Goal: Task Accomplishment & Management: Manage account settings

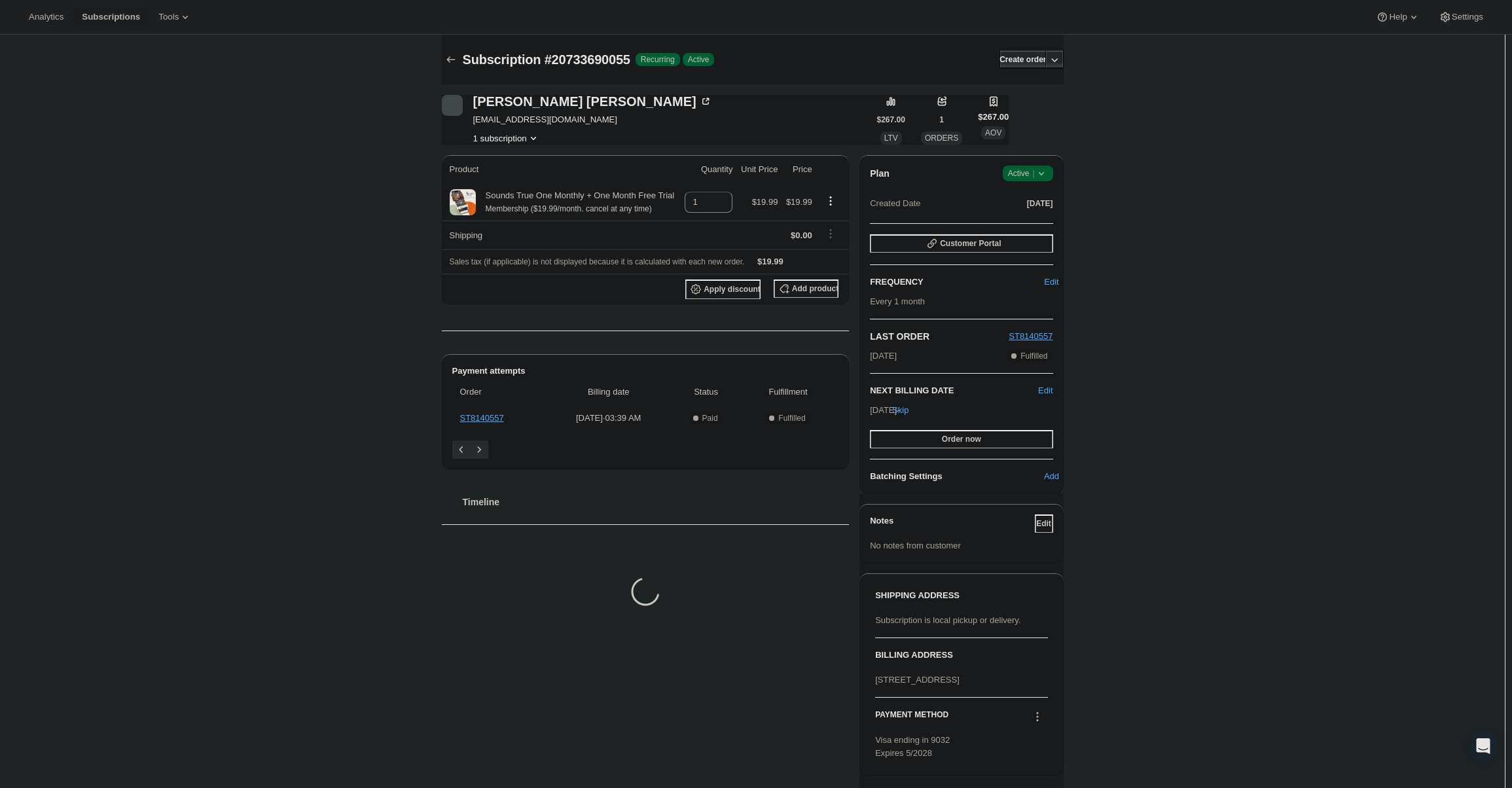
click at [1032, 175] on span "Active |" at bounding box center [1027, 173] width 40 height 13
click at [1035, 213] on button "Cancel subscription" at bounding box center [1032, 221] width 82 height 21
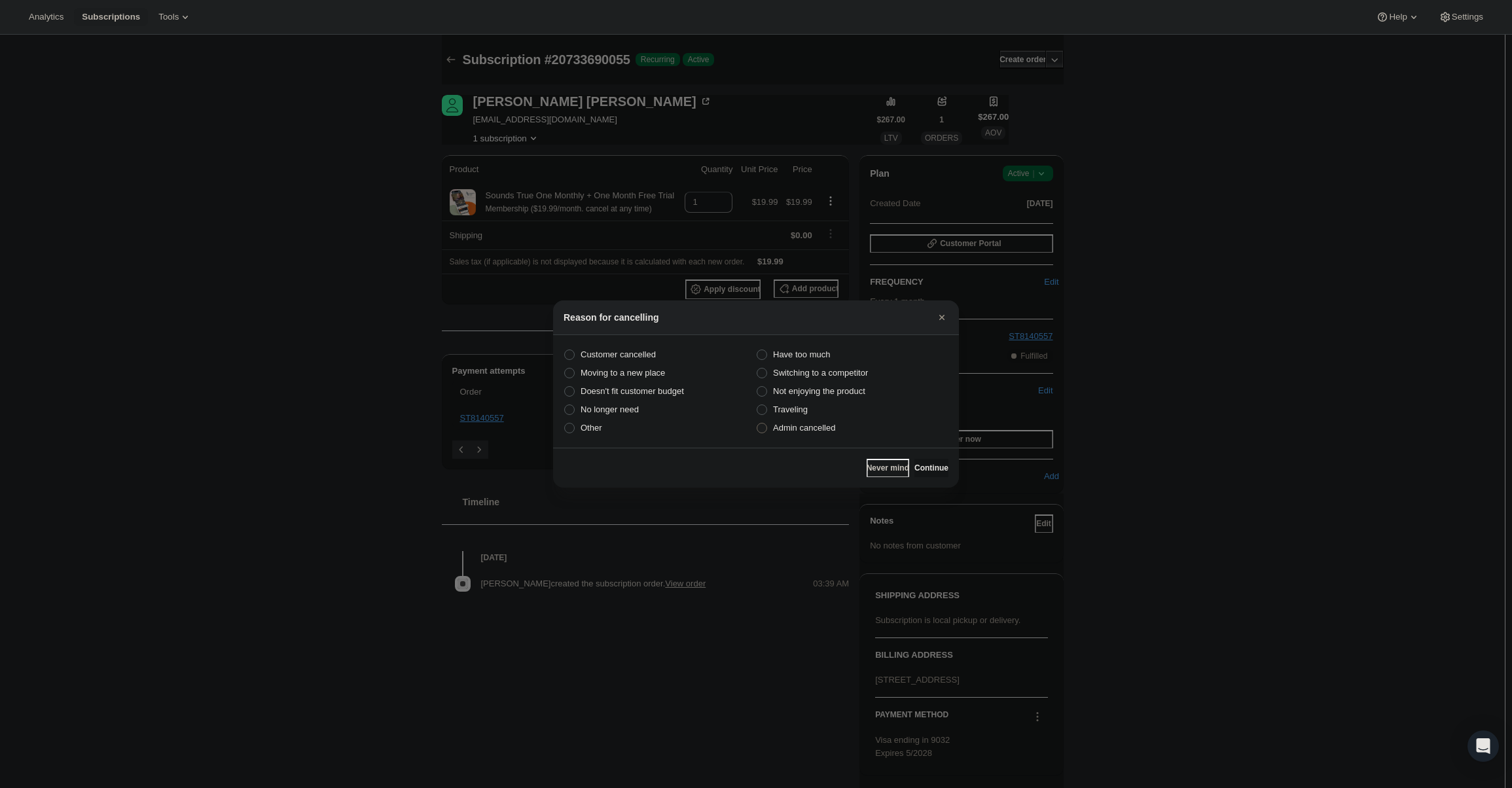
click at [804, 428] on span "Admin cancelled" at bounding box center [804, 427] width 63 height 10
click at [757, 423] on input "Admin cancelled" at bounding box center [756, 423] width 1 height 1
radio input "true"
click at [920, 466] on span "Continue" at bounding box center [931, 468] width 34 height 11
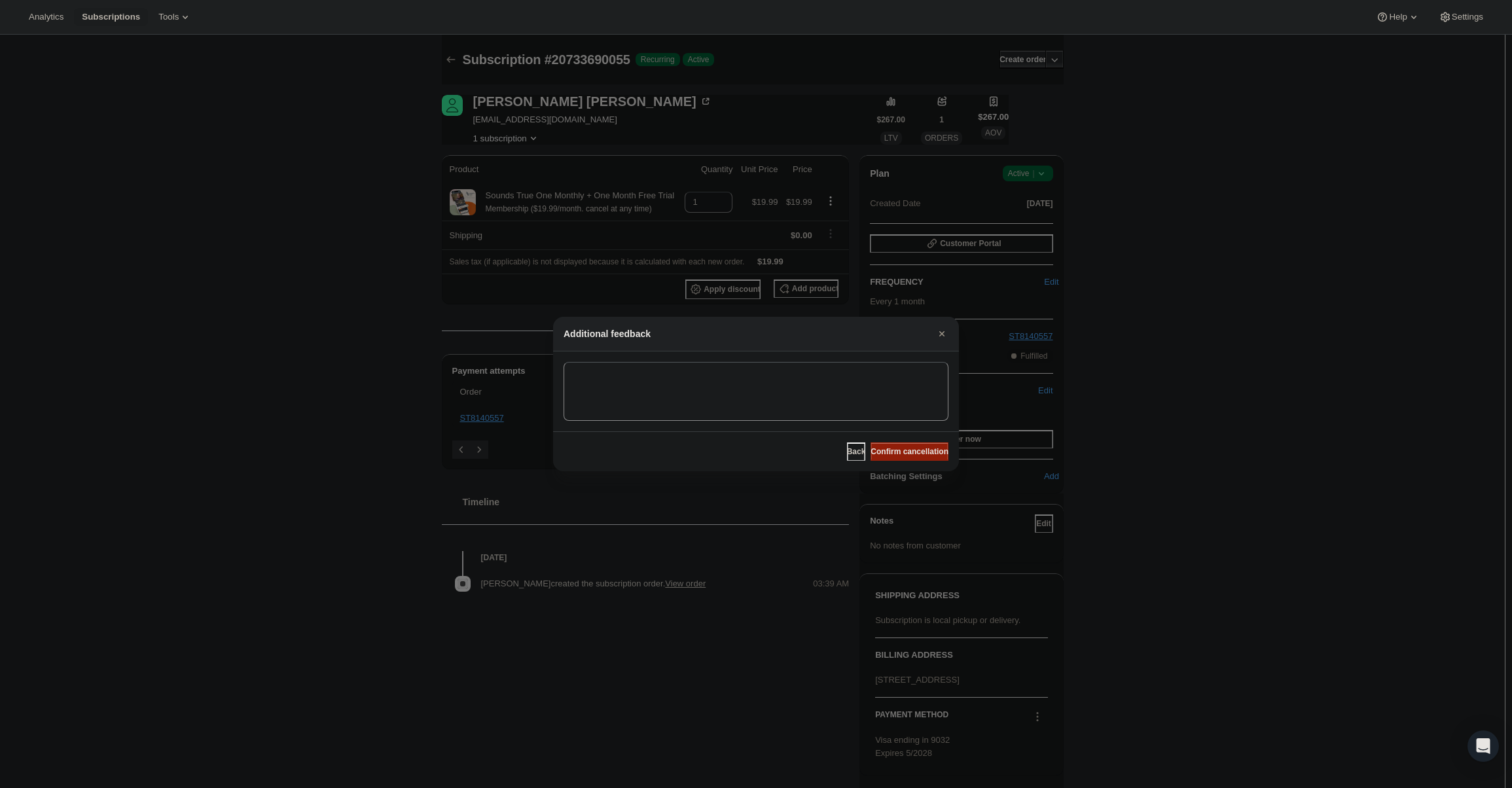
click at [921, 453] on span "Confirm cancellation" at bounding box center [909, 451] width 78 height 11
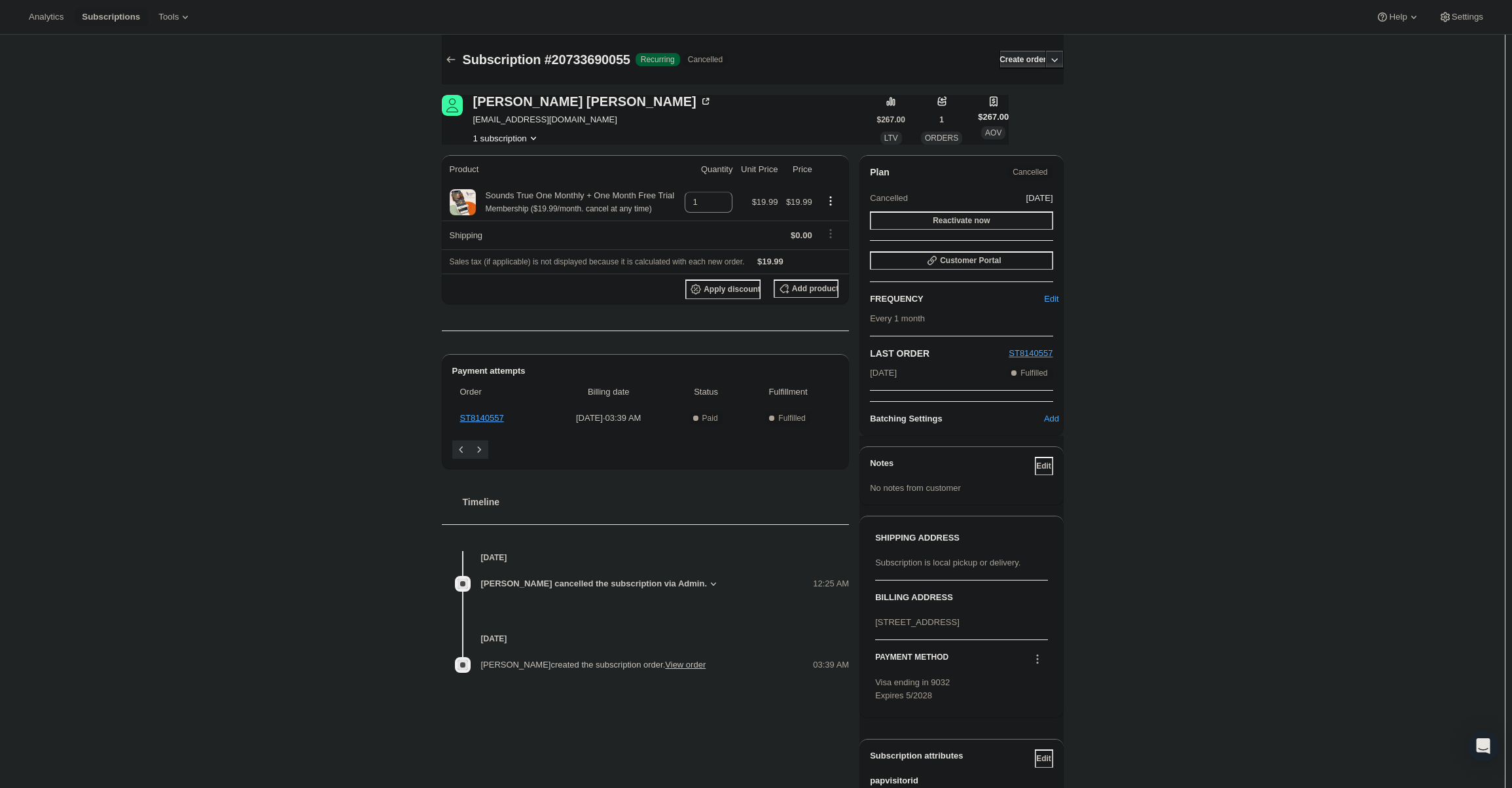
click at [989, 225] on span "Reactivate now" at bounding box center [961, 220] width 57 height 11
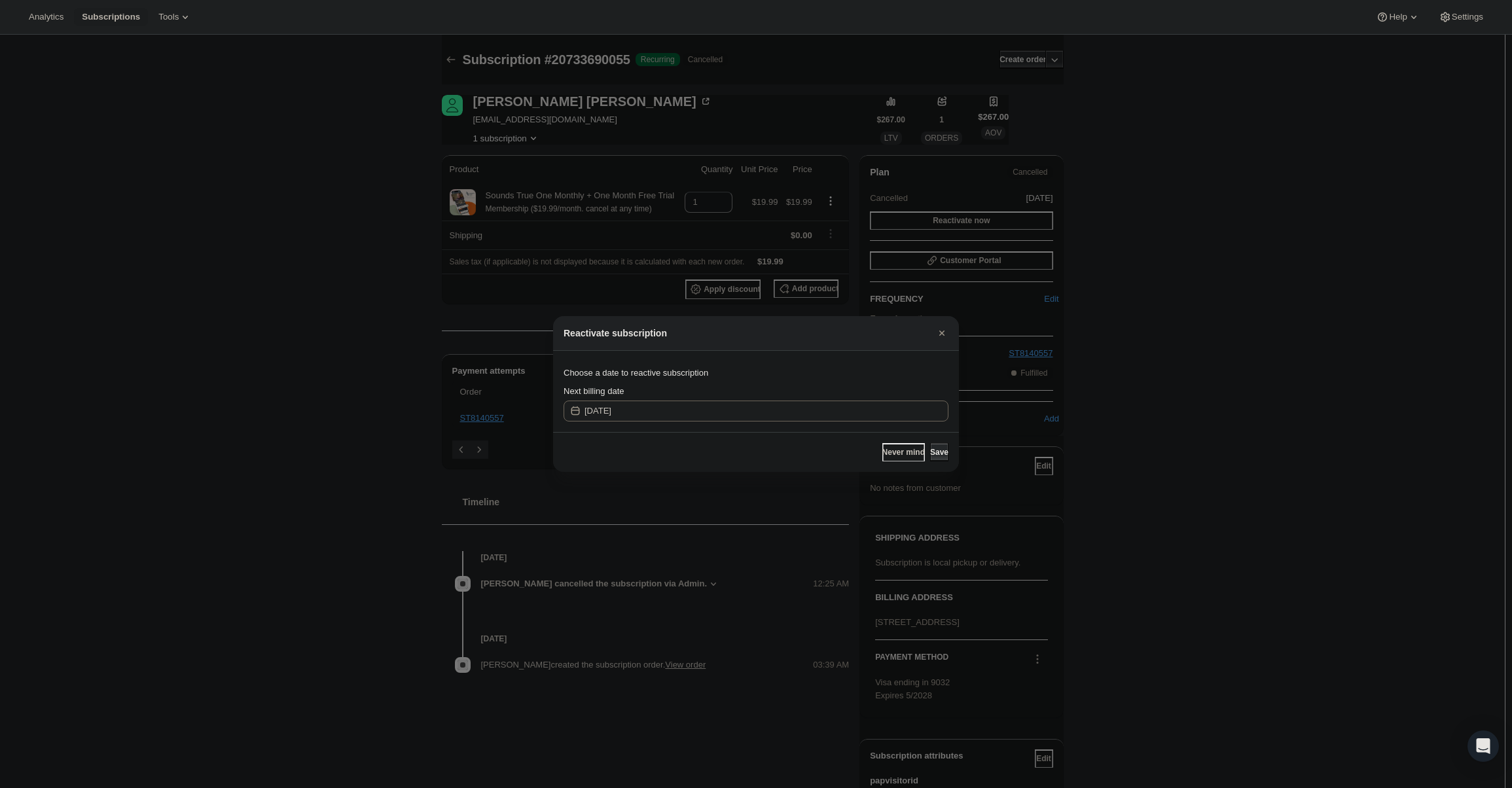
drag, startPoint x: 927, startPoint y: 453, endPoint x: 896, endPoint y: 419, distance: 46.0
click at [896, 419] on div "Reactivate subscription Choose a date to reactive subscription Next billing dat…" at bounding box center [756, 394] width 406 height 156
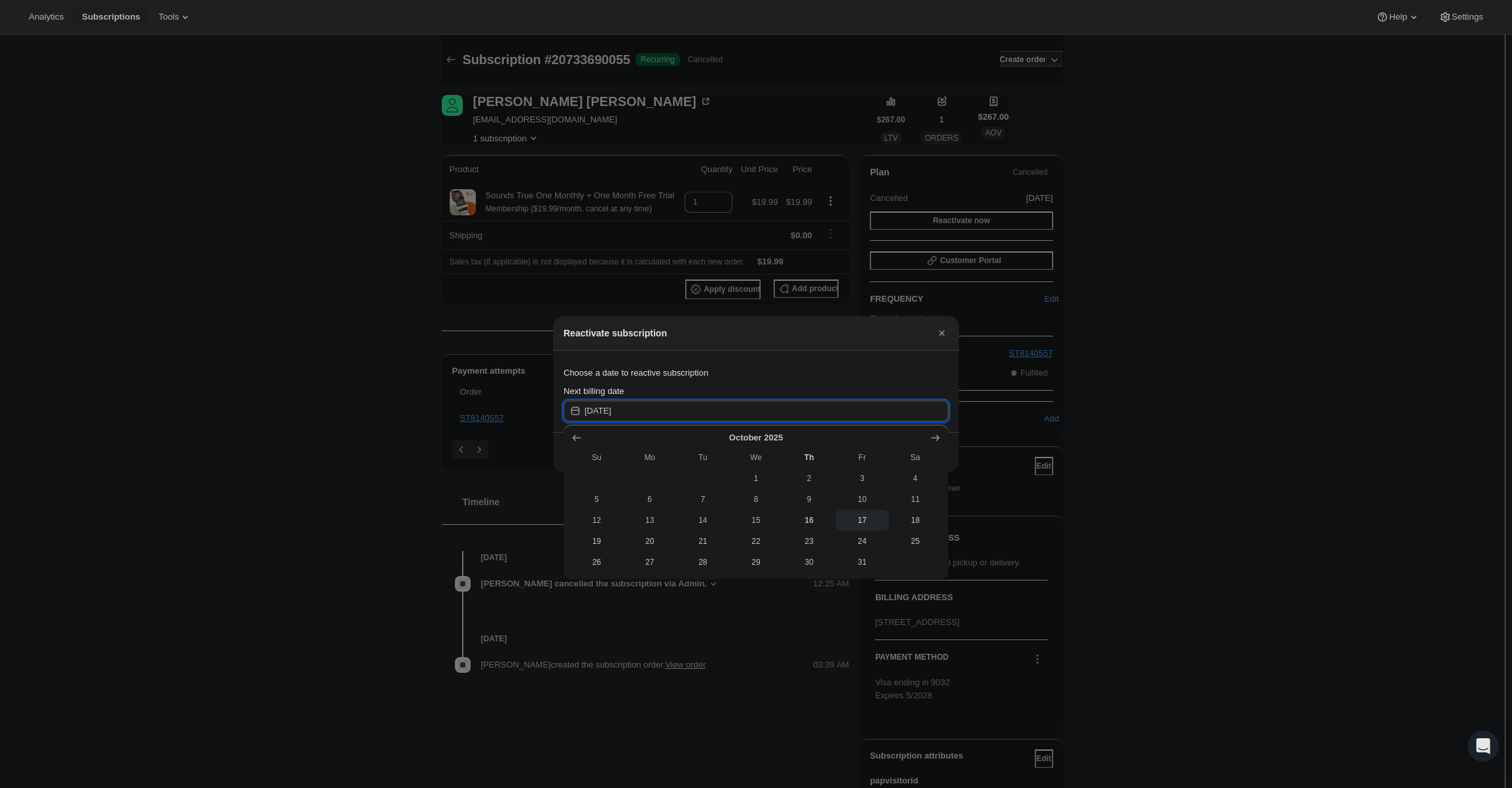
click at [896, 419] on input "2025-10-16" at bounding box center [766, 411] width 364 height 21
click at [871, 361] on div "Choose a date to reactive subscription" at bounding box center [756, 373] width 385 height 24
click at [977, 289] on div at bounding box center [756, 394] width 1512 height 788
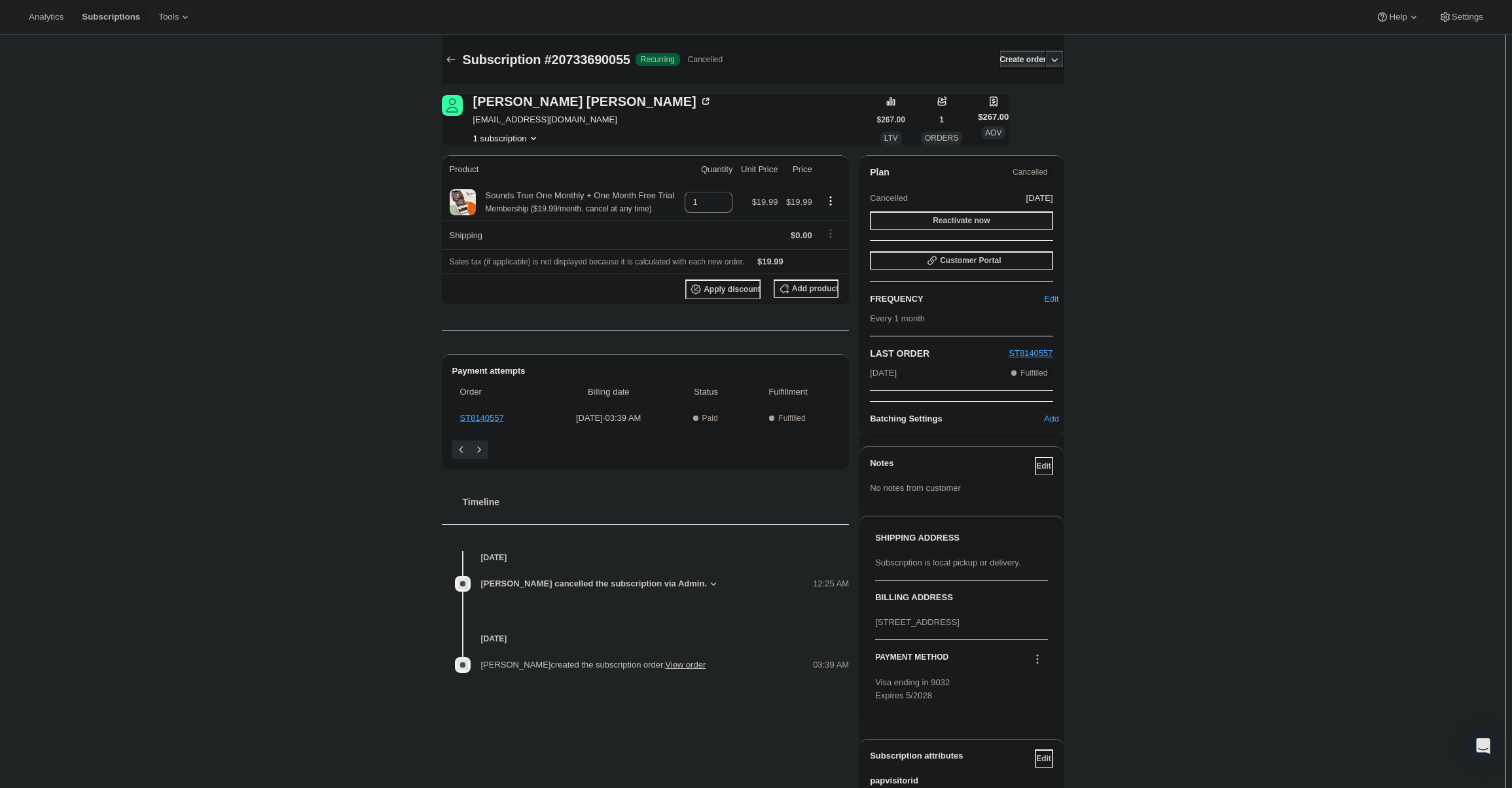
click at [936, 222] on button "Reactivate now" at bounding box center [961, 220] width 182 height 19
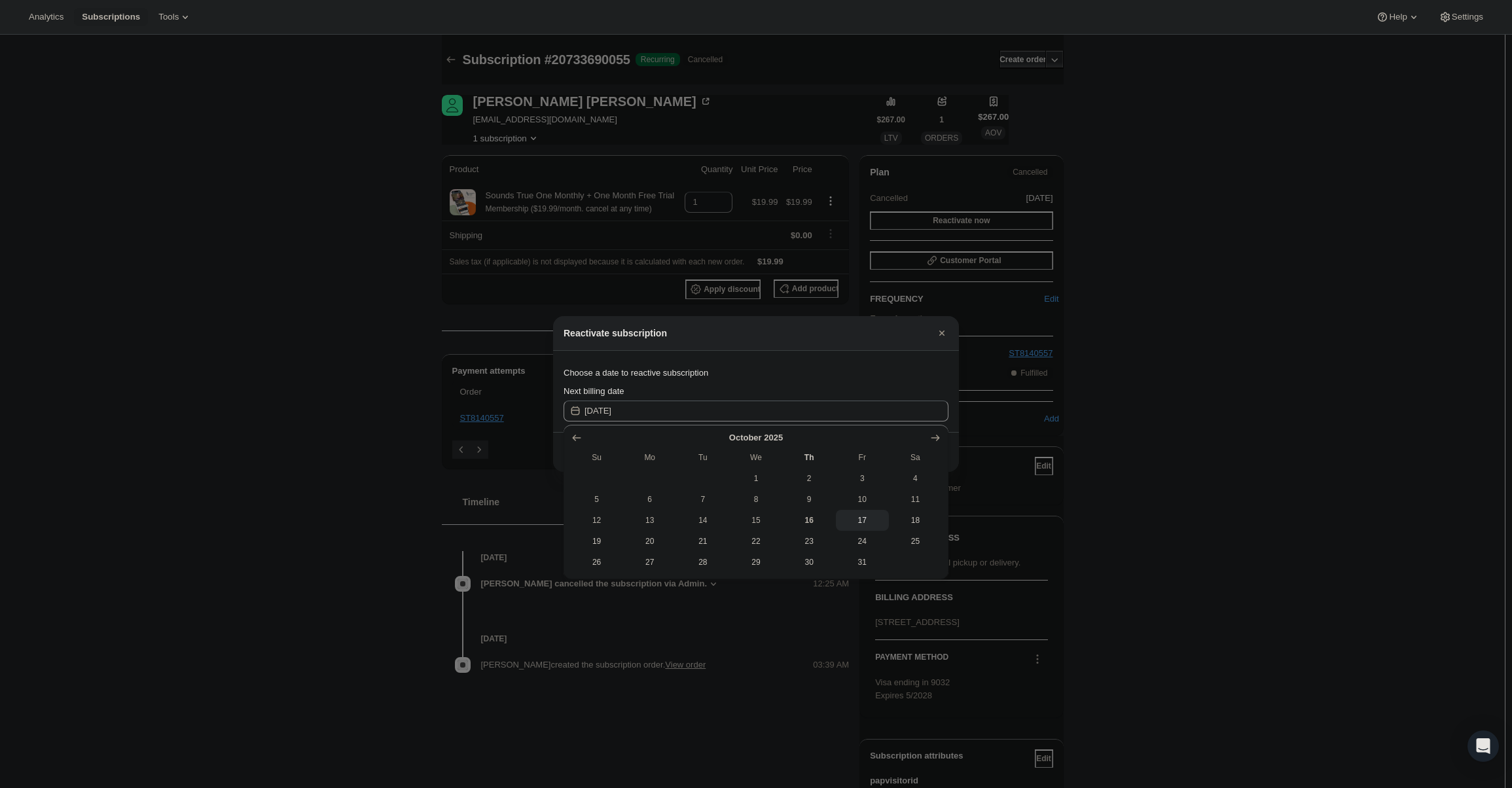
click at [757, 268] on div at bounding box center [756, 394] width 1512 height 788
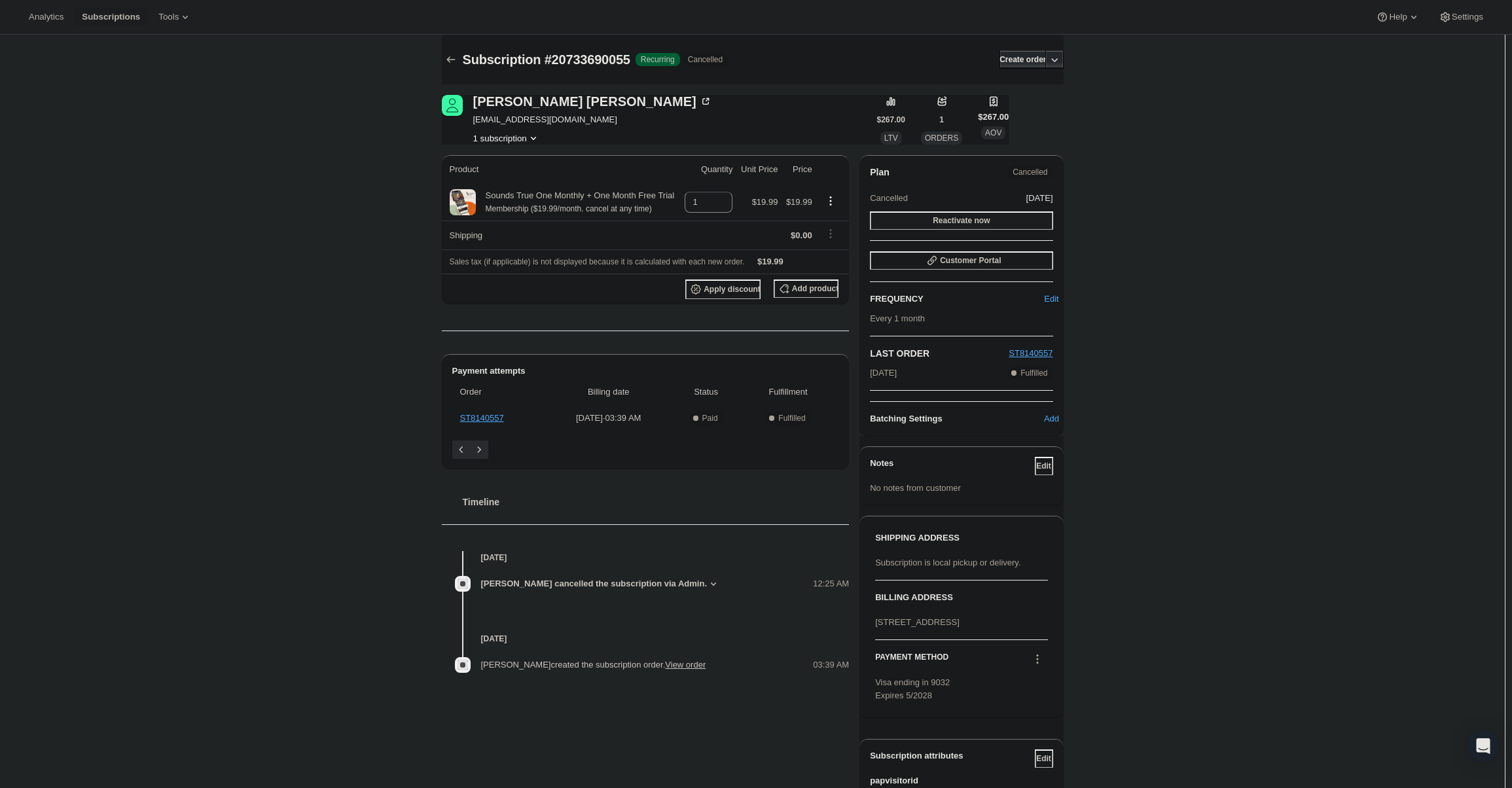
click at [926, 216] on button "Reactivate now" at bounding box center [961, 220] width 182 height 19
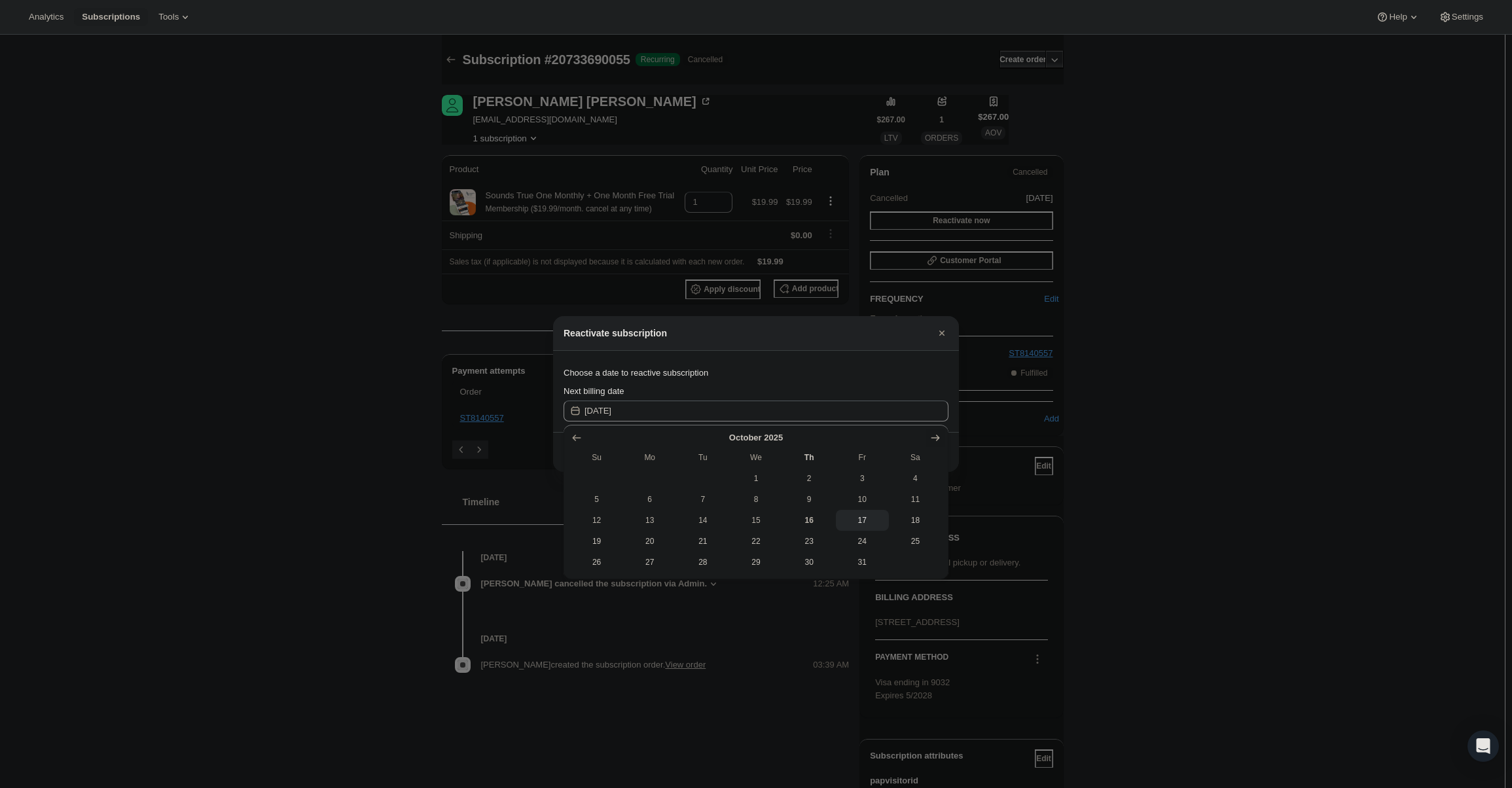
click at [927, 437] on button "Show next month, November 2025" at bounding box center [935, 437] width 19 height 19
click at [761, 521] on span "12" at bounding box center [756, 520] width 42 height 11
type input "2025-11-11"
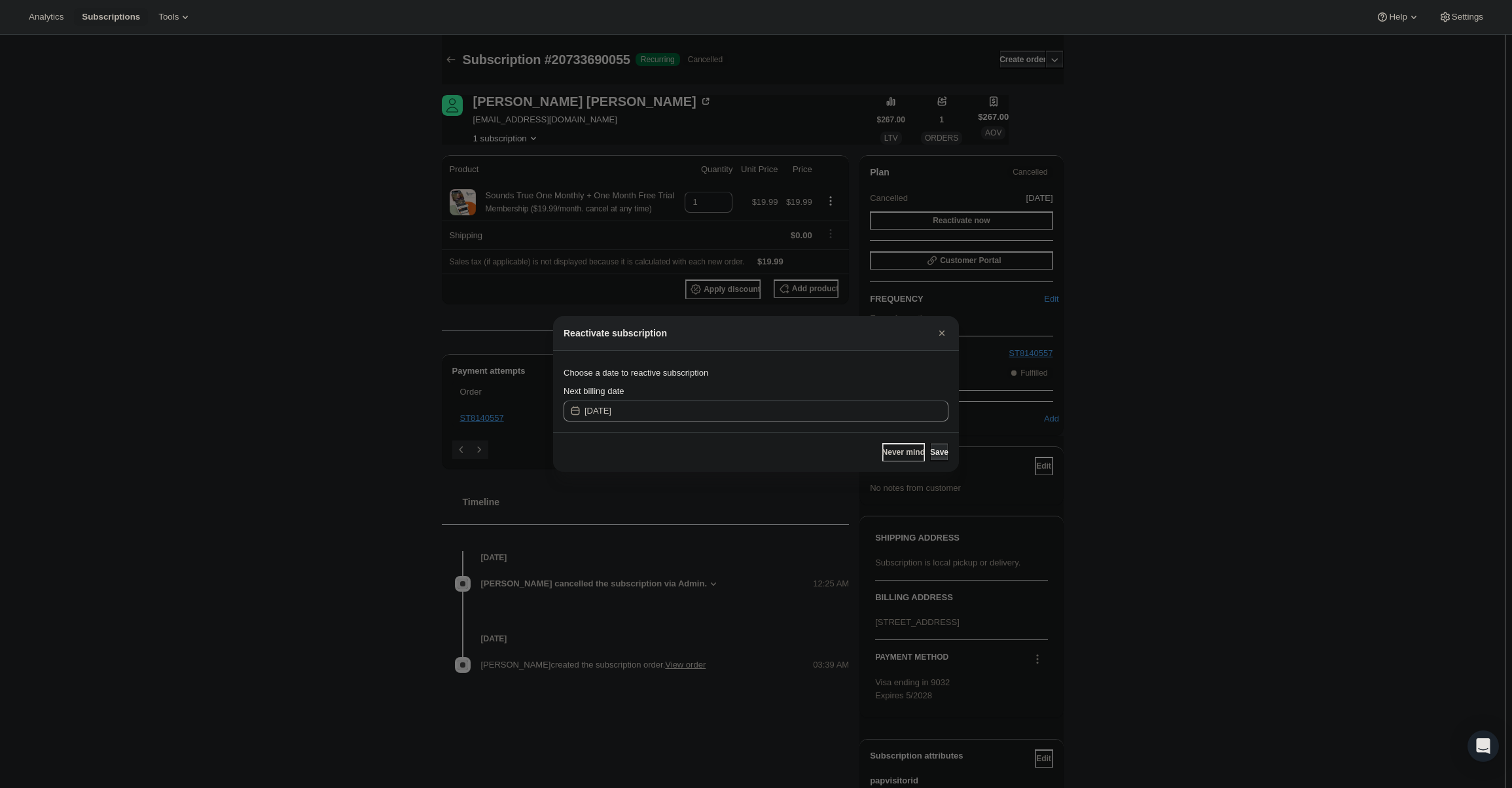
click at [942, 442] on div "Never mind Save" at bounding box center [756, 451] width 406 height 40
click at [942, 444] on button "Save" at bounding box center [939, 452] width 19 height 19
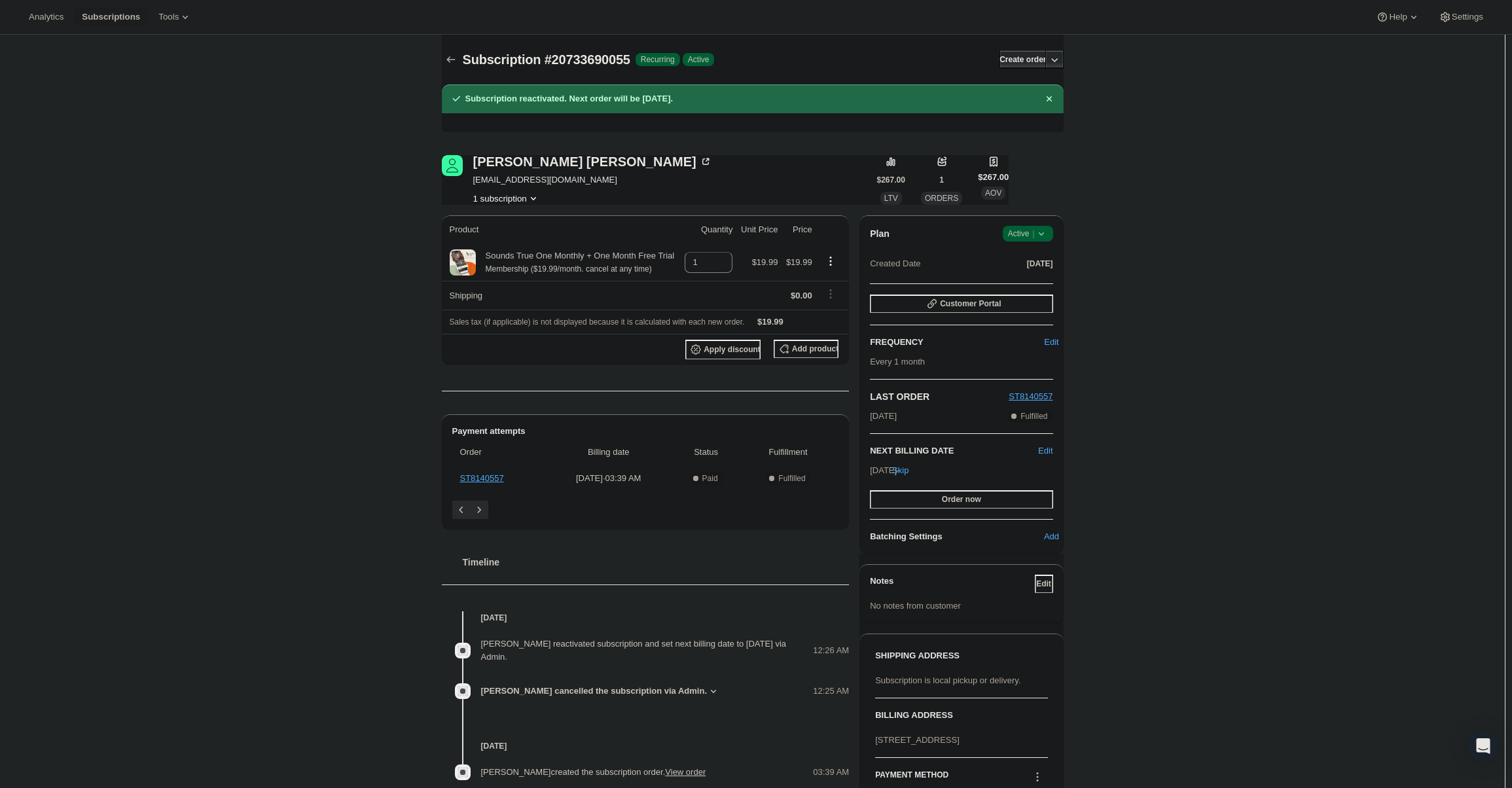
click at [1034, 239] on span "Active |" at bounding box center [1027, 234] width 40 height 13
click at [1036, 255] on span "Pause subscription" at bounding box center [1031, 259] width 72 height 10
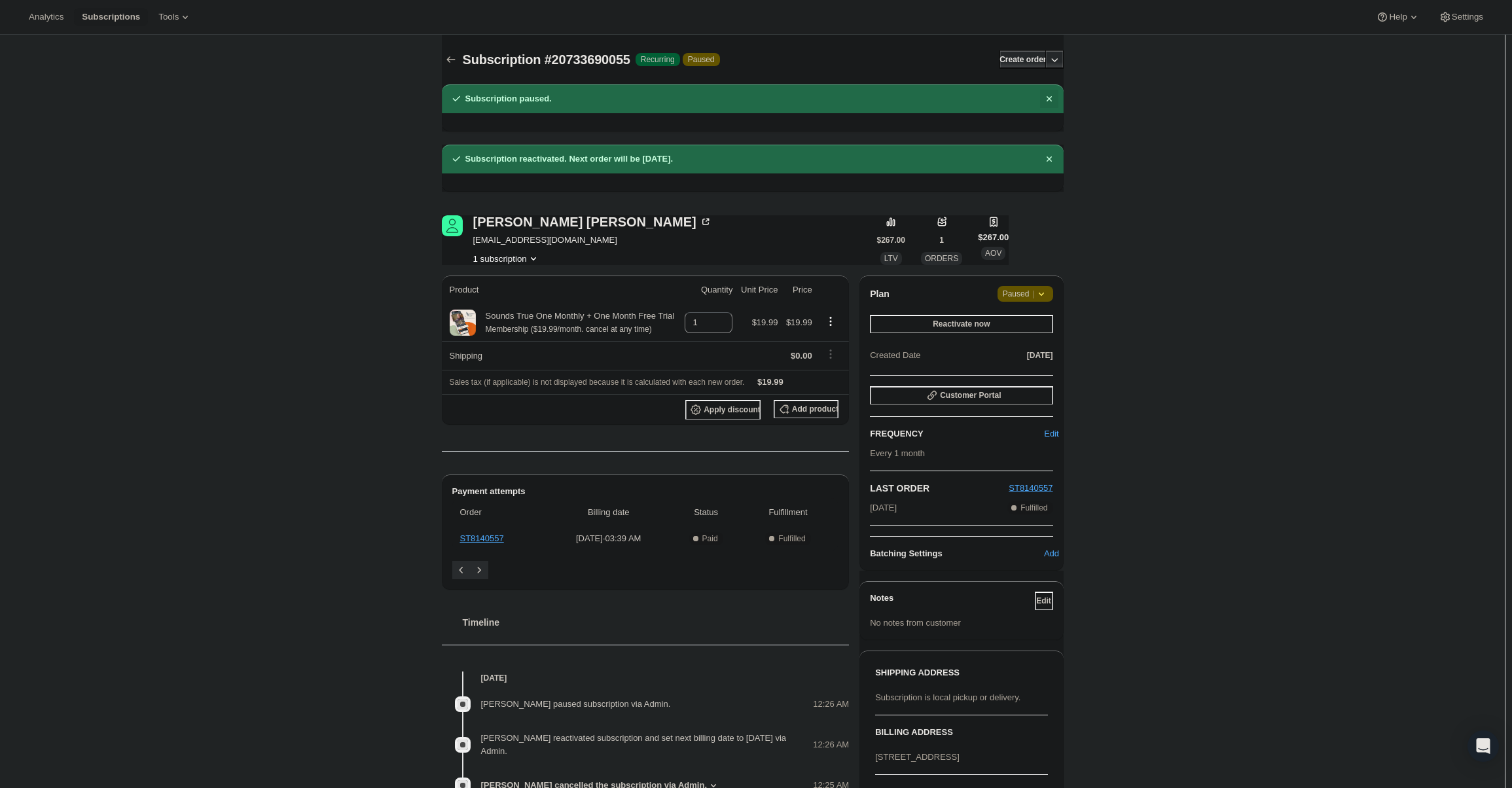
click at [1051, 97] on icon "Dismiss notification" at bounding box center [1048, 99] width 5 height 5
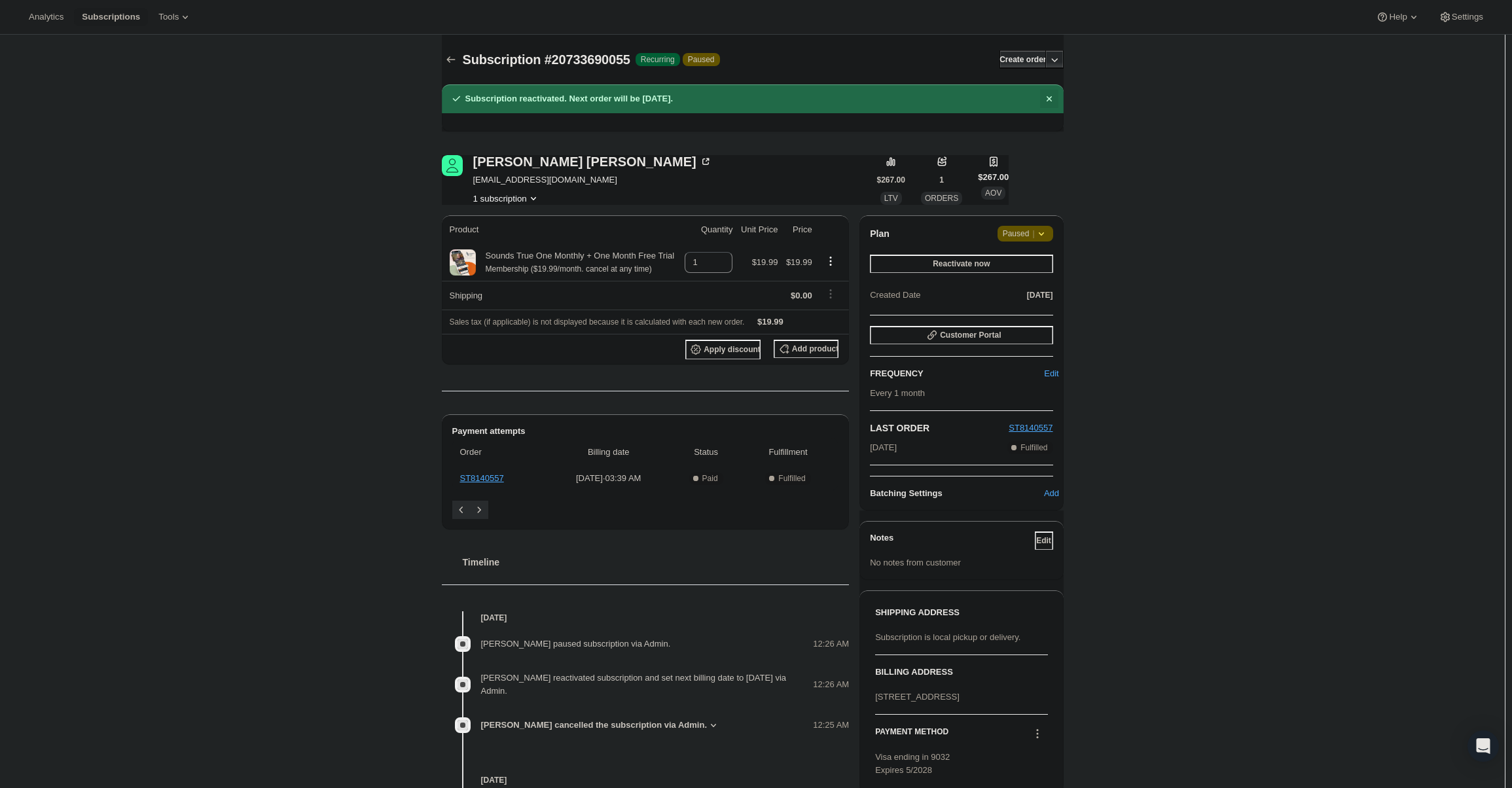
click at [1051, 98] on icon "Dismiss notification" at bounding box center [1048, 99] width 5 height 5
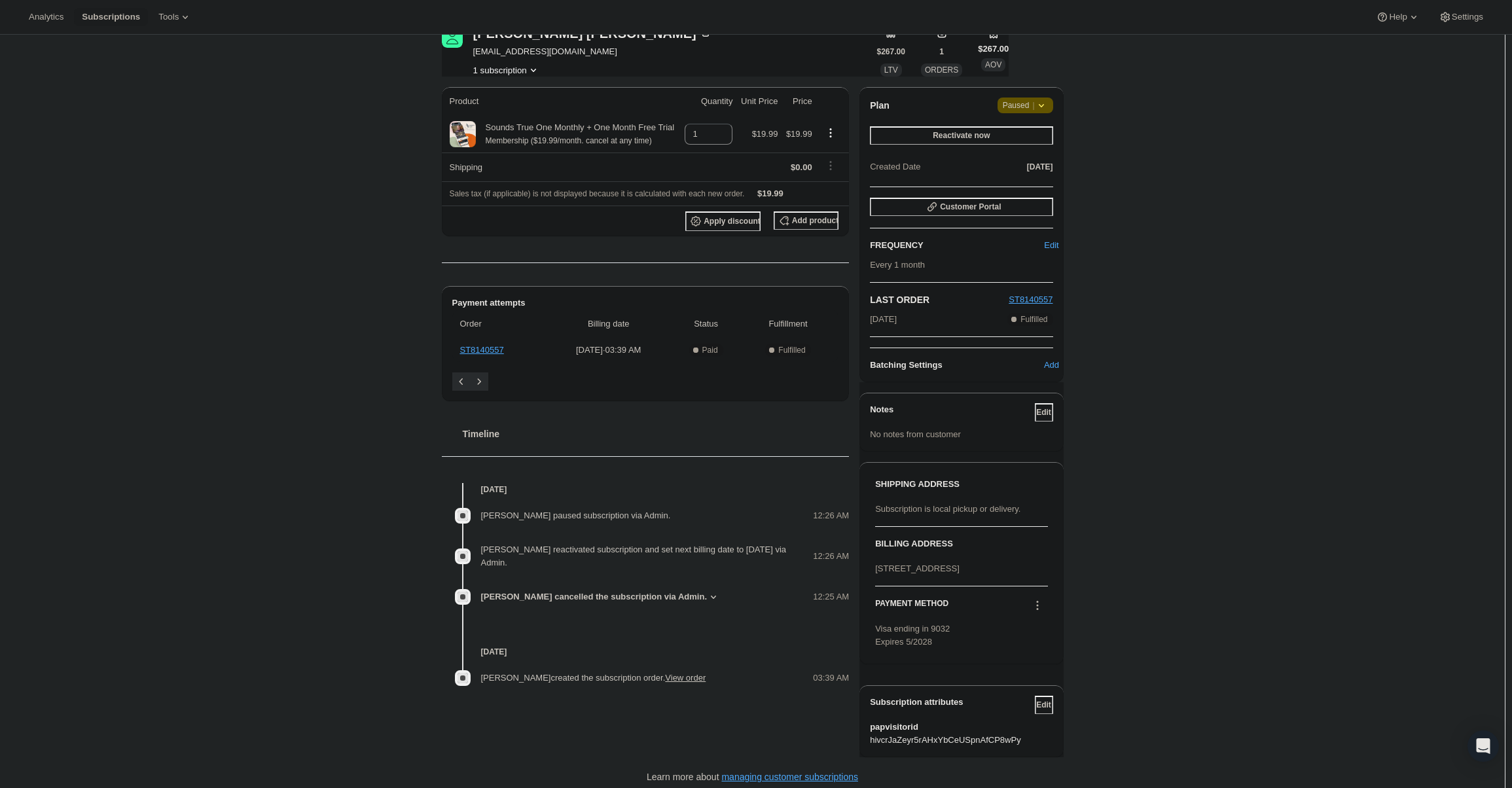
scroll to position [101, 0]
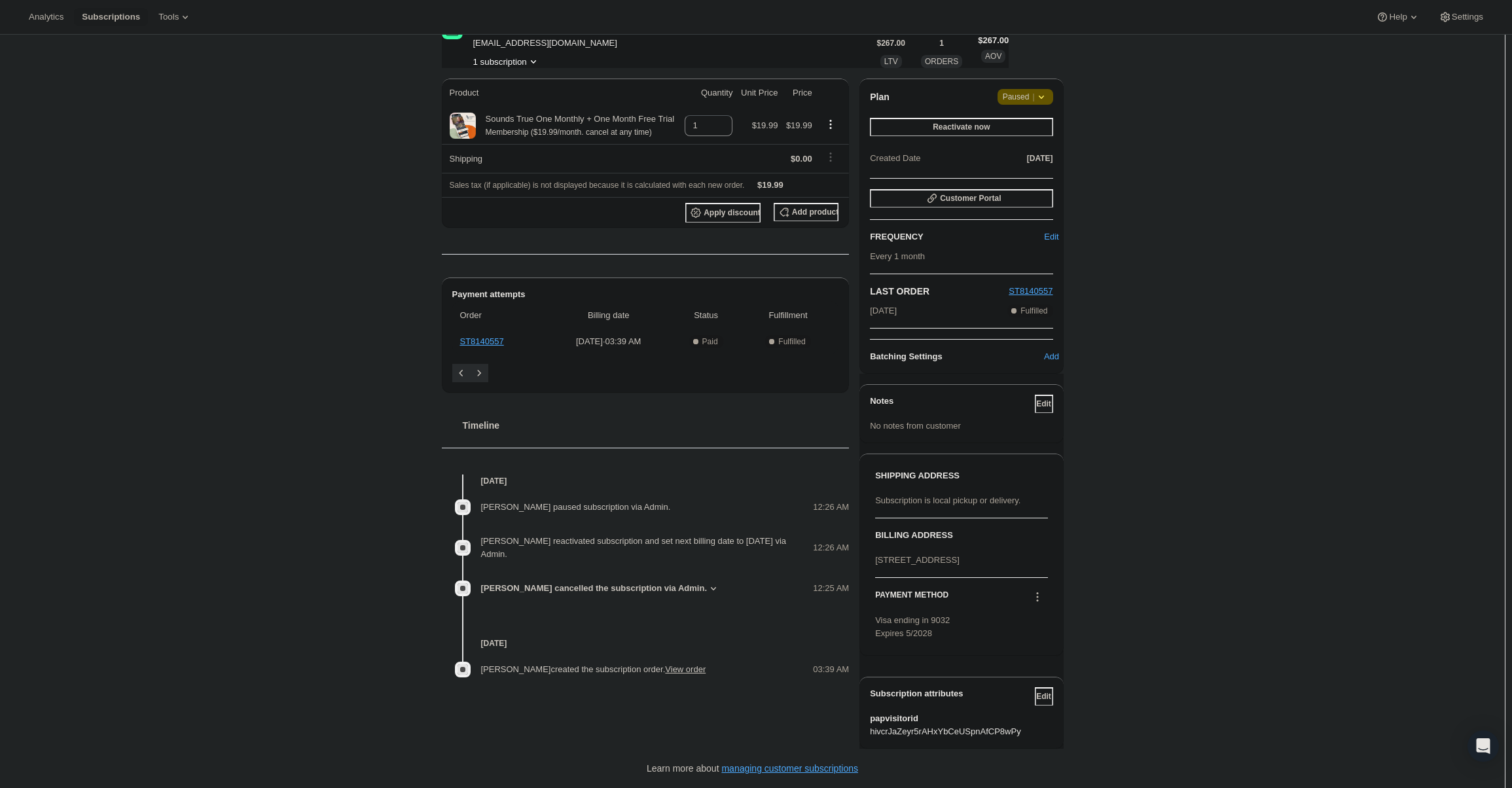
click at [1041, 600] on icon at bounding box center [1037, 597] width 13 height 13
click at [1102, 583] on div "Subscription #20733690055. This page is ready Subscription #20733690055 Success…" at bounding box center [752, 372] width 1505 height 829
click at [1037, 586] on div "PAYMENT METHOD Visa ending in 9032 Expires 5/2028" at bounding box center [961, 609] width 172 height 63
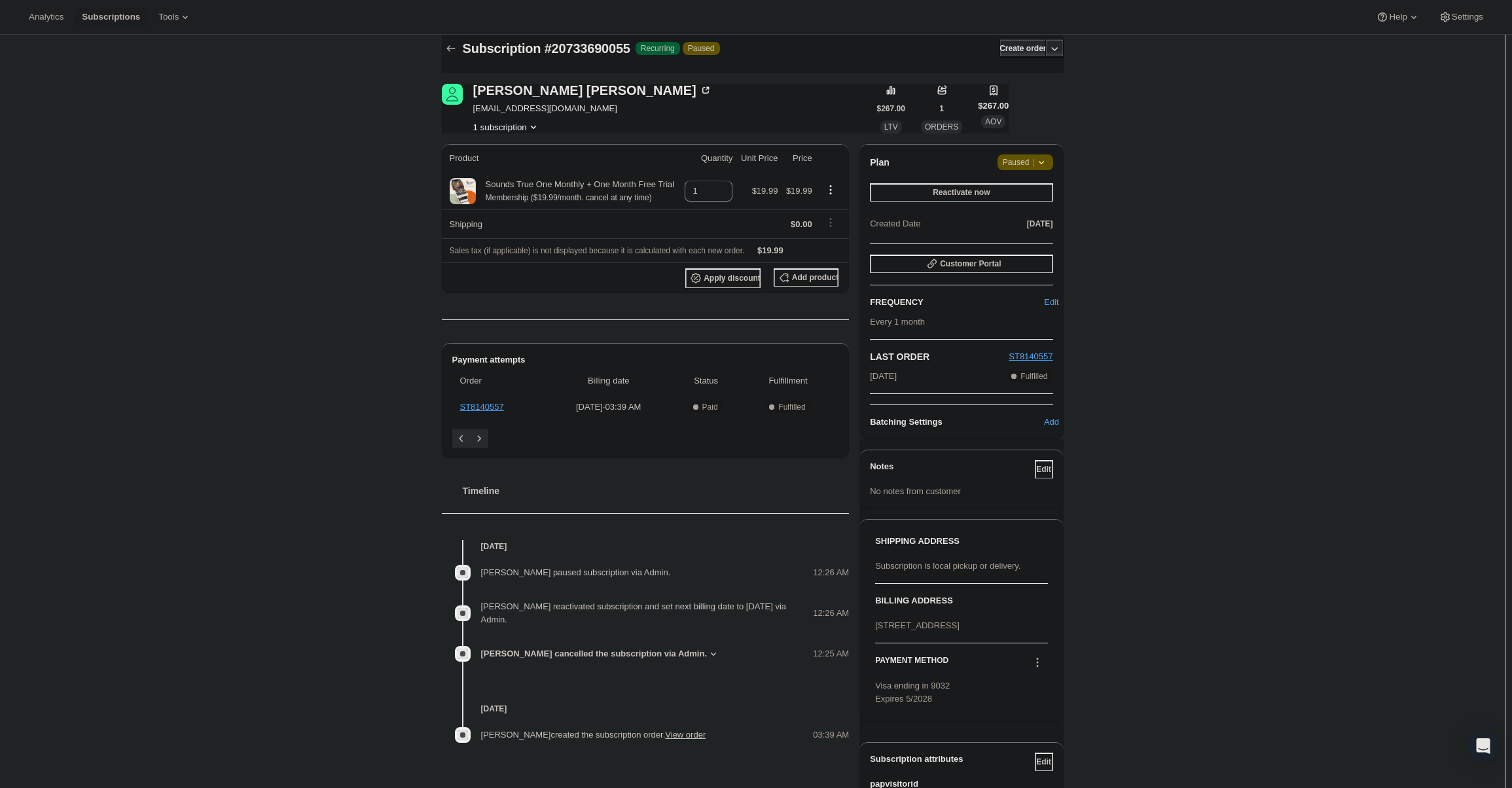
scroll to position [0, 0]
